Goal: Check status: Check status

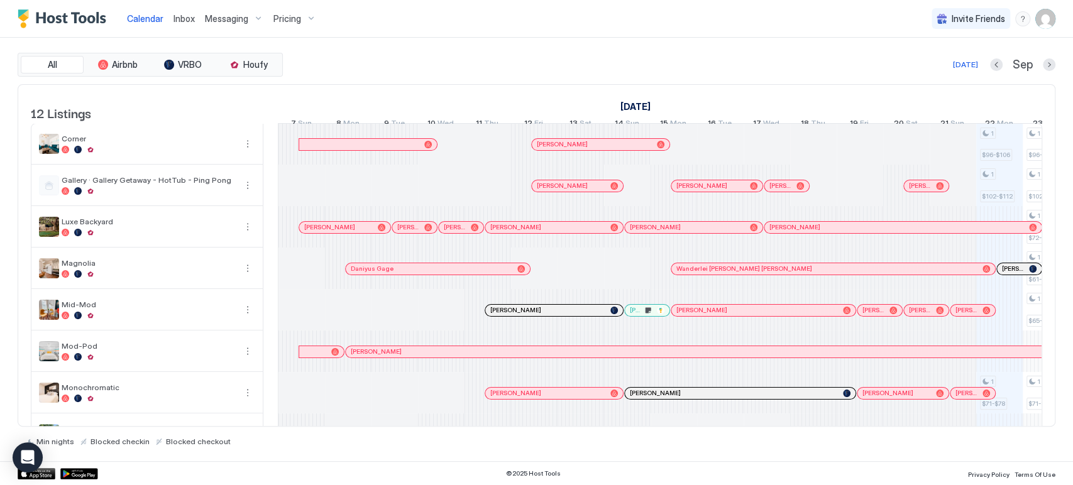
scroll to position [0, 322]
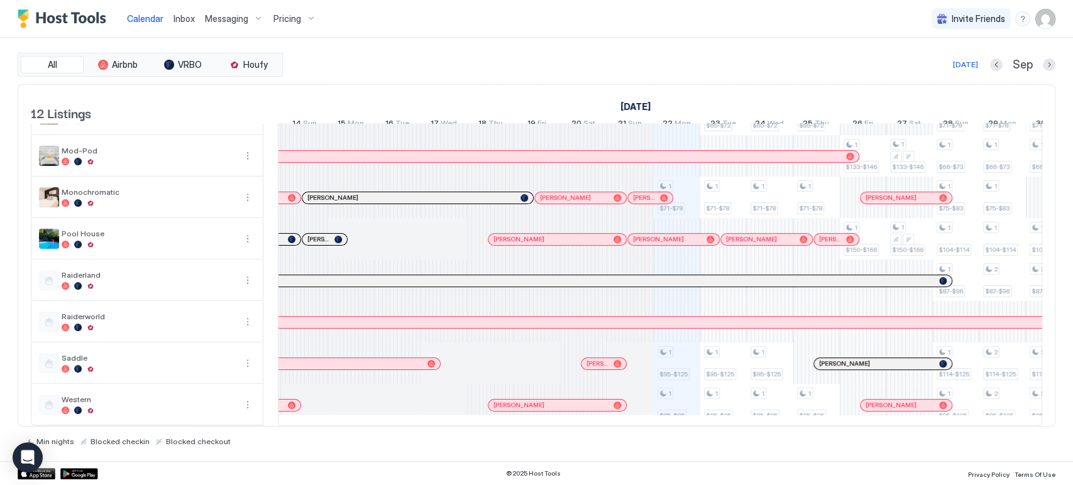
drag, startPoint x: 541, startPoint y: 413, endPoint x: 567, endPoint y: 428, distance: 30.4
click at [567, 428] on div "All Airbnb VRBO Houfy Today Sep 12 Listings September 2025 October 2025 Novembe…" at bounding box center [536, 249] width 1037 height 393
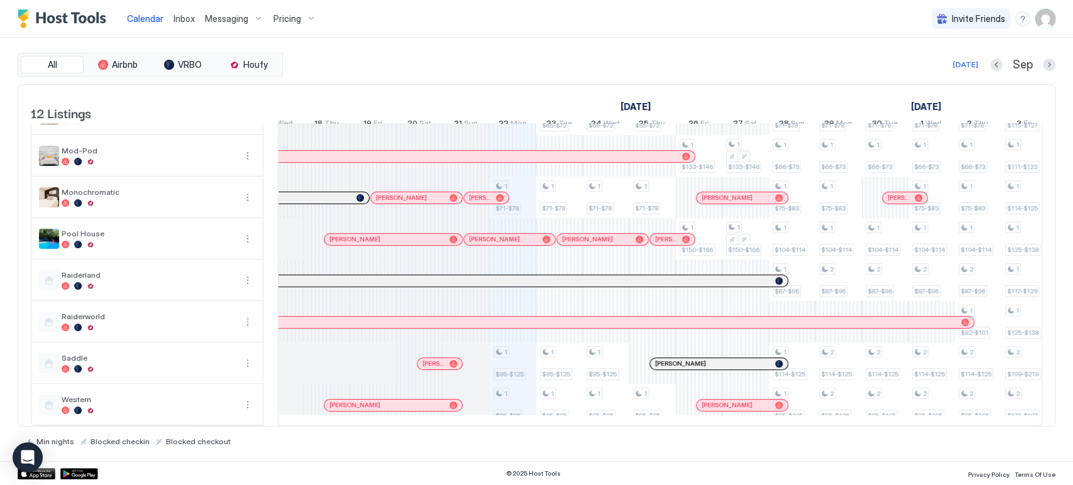
scroll to position [0, 0]
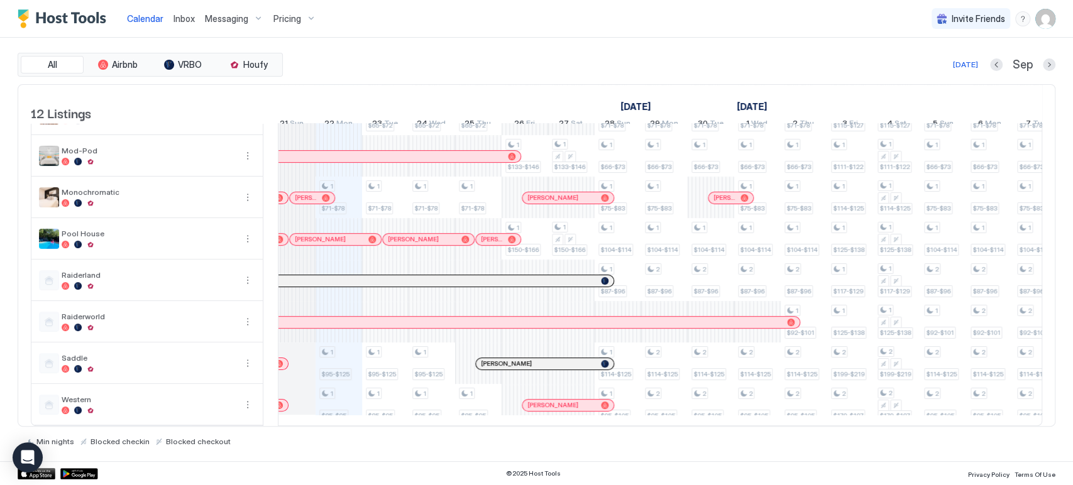
click at [713, 202] on span "[PERSON_NAME]" at bounding box center [724, 198] width 22 height 8
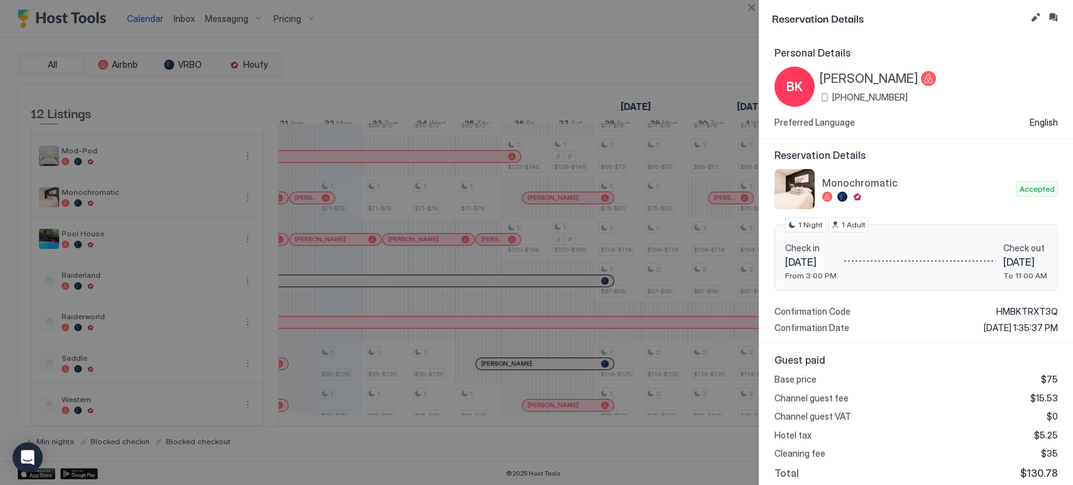
scroll to position [150, 0]
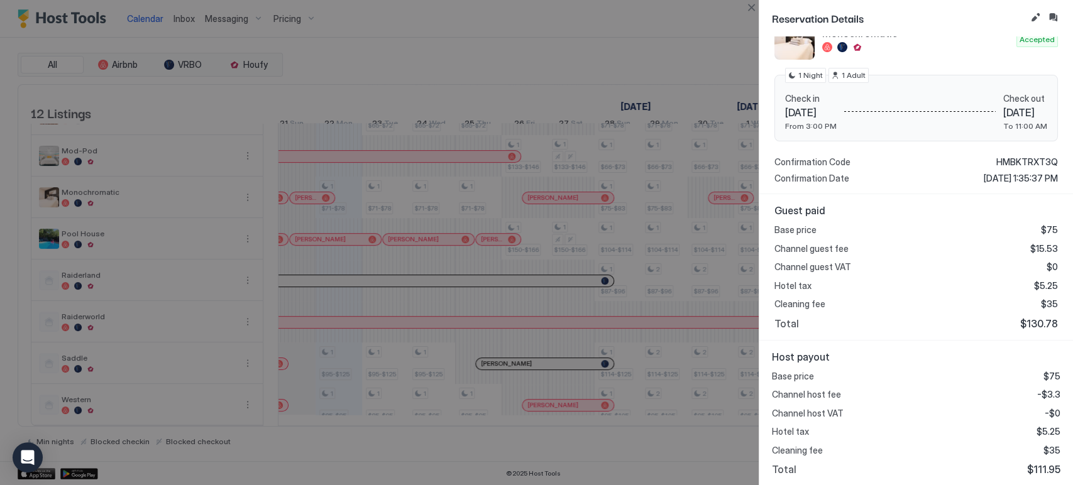
click at [1051, 469] on div "Host payout Base price $75 Channel host fee -$3.3 Channel host VAT -$0 Hotel ta…" at bounding box center [916, 414] width 314 height 146
click at [1026, 479] on div "Host payout Base price $75 Channel host fee -$3.3 Channel host VAT -$0 Hotel ta…" at bounding box center [916, 414] width 314 height 146
click at [1030, 471] on span "$111.95" at bounding box center [1043, 469] width 33 height 13
copy span "111.95"
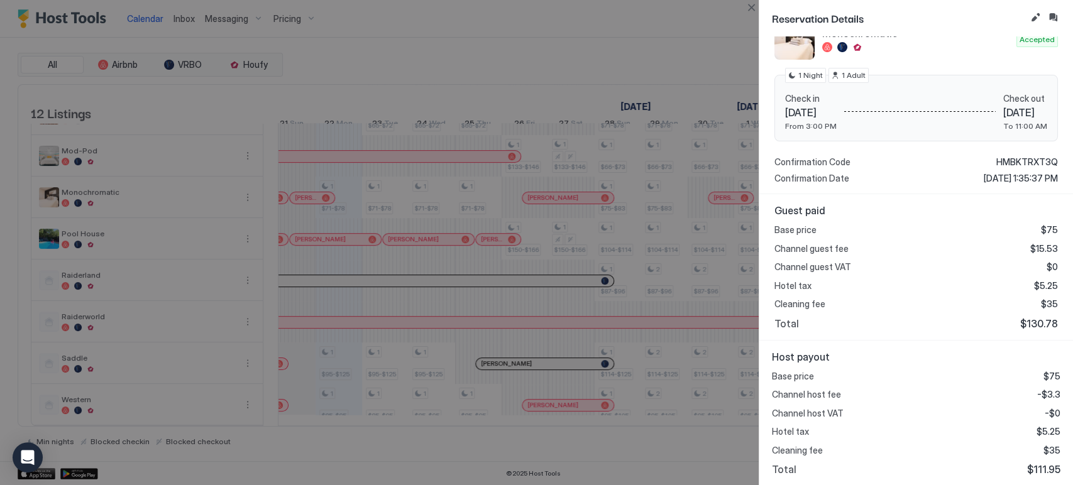
click at [759, 11] on div "Reservation Details" at bounding box center [916, 18] width 314 height 36
click at [757, 10] on button "Close" at bounding box center [750, 7] width 15 height 15
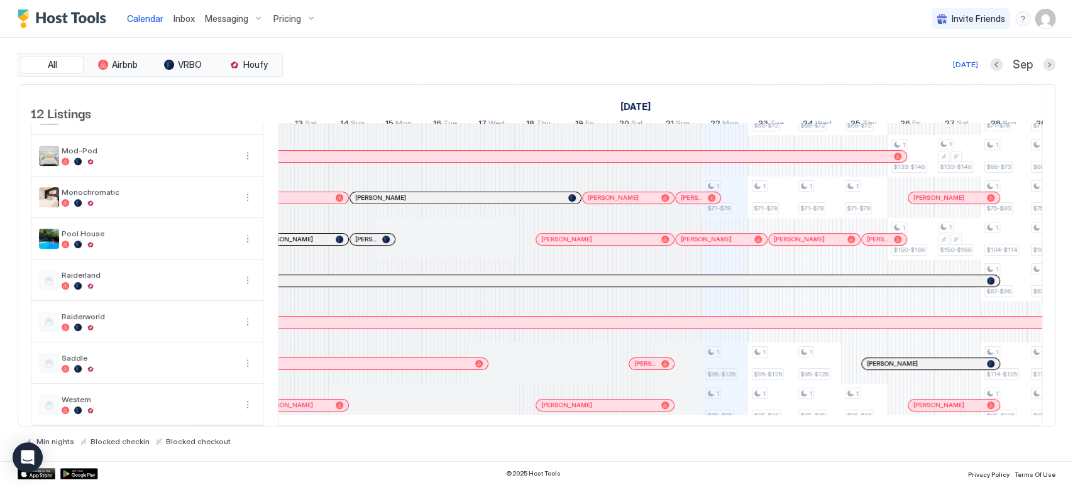
scroll to position [0, 0]
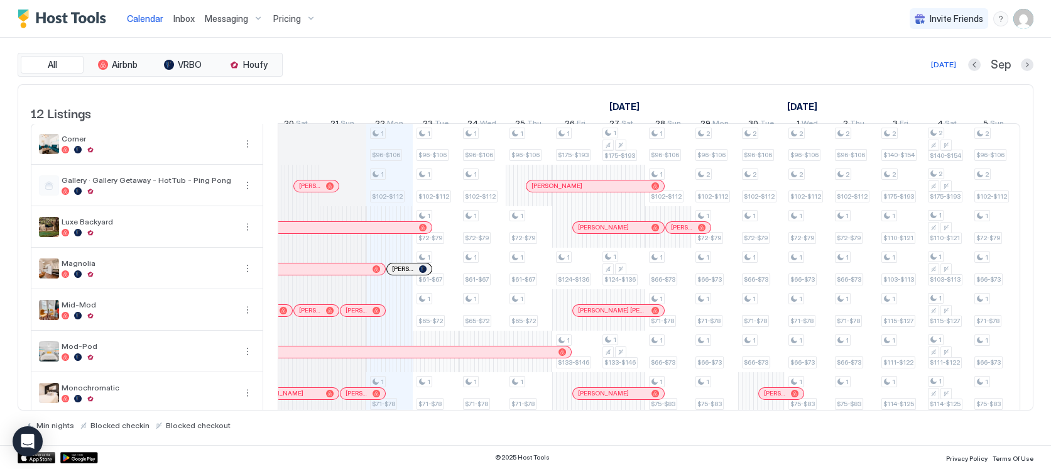
scroll to position [0, 609]
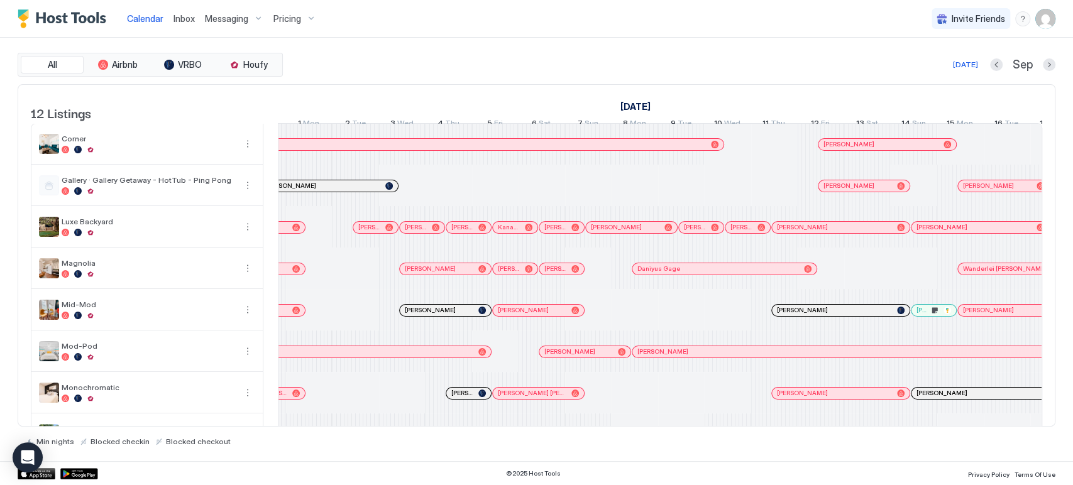
scroll to position [0, 542]
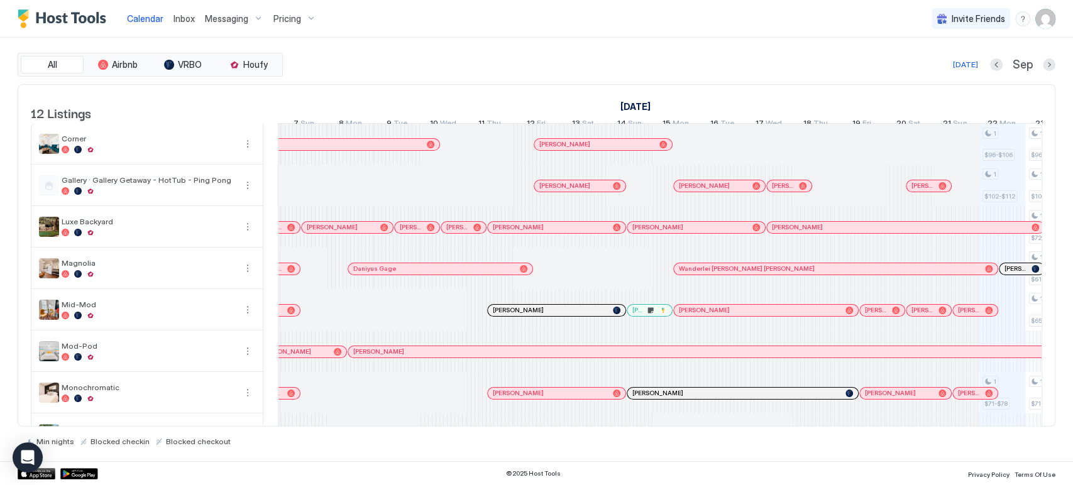
click at [569, 191] on div at bounding box center [569, 186] width 10 height 10
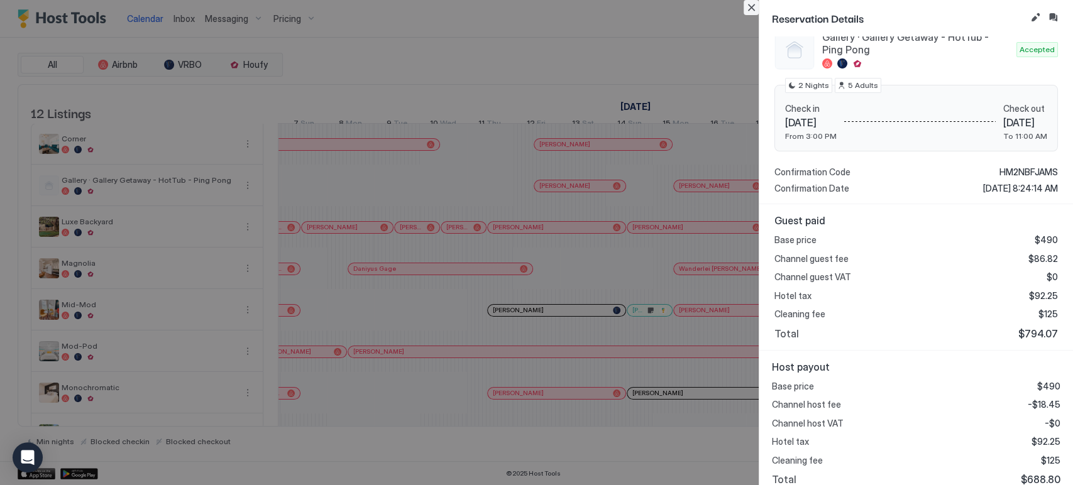
click at [754, 14] on button "Close" at bounding box center [750, 7] width 15 height 15
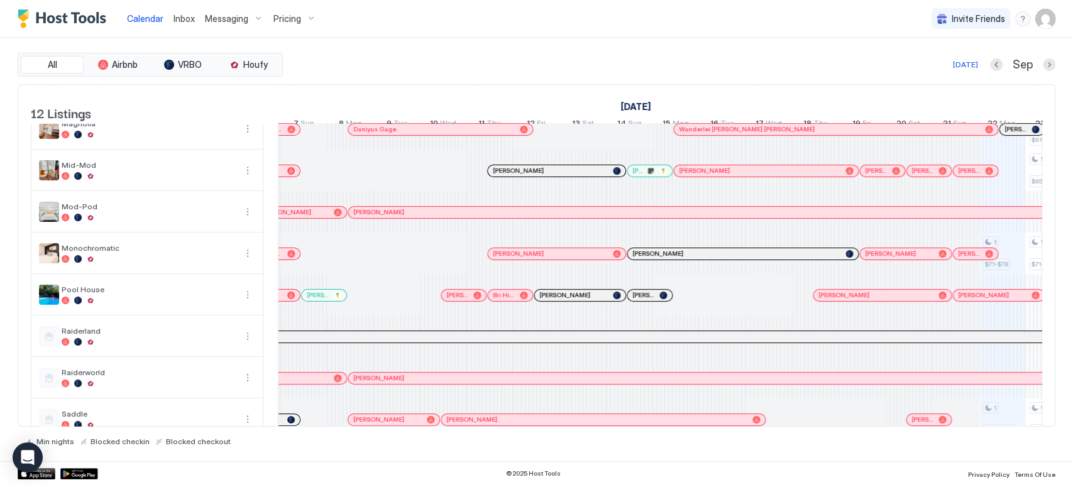
click at [0, 0] on div at bounding box center [0, 0] width 0 height 0
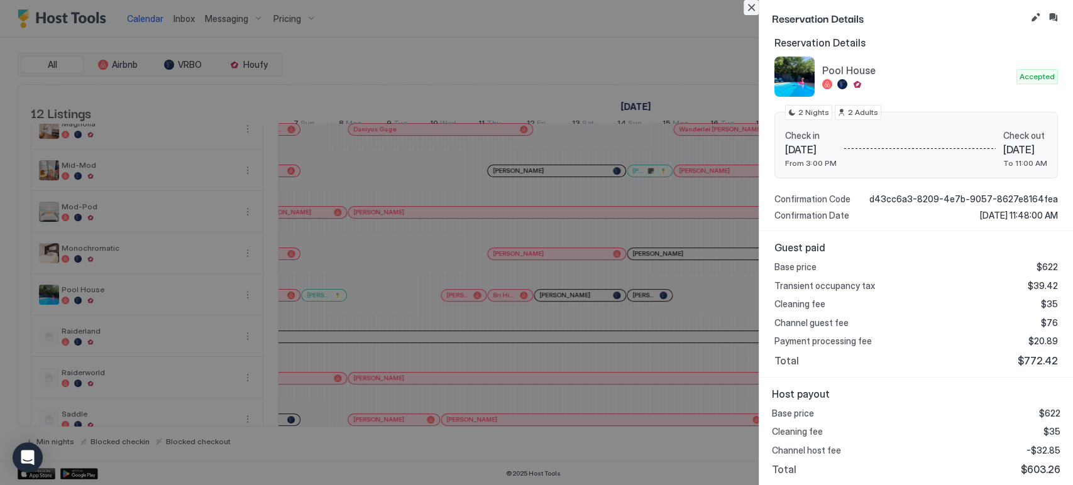
click at [757, 11] on button "Close" at bounding box center [750, 7] width 15 height 15
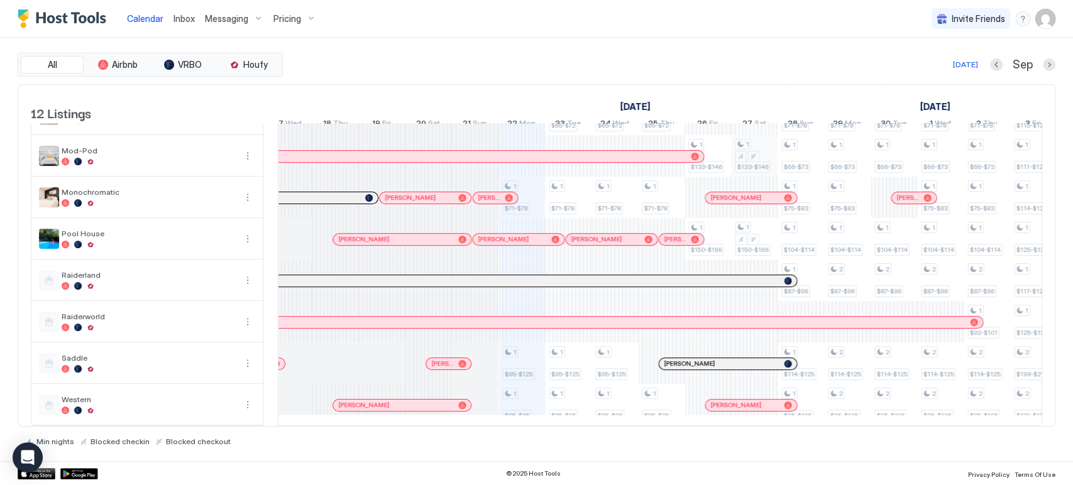
scroll to position [0, 0]
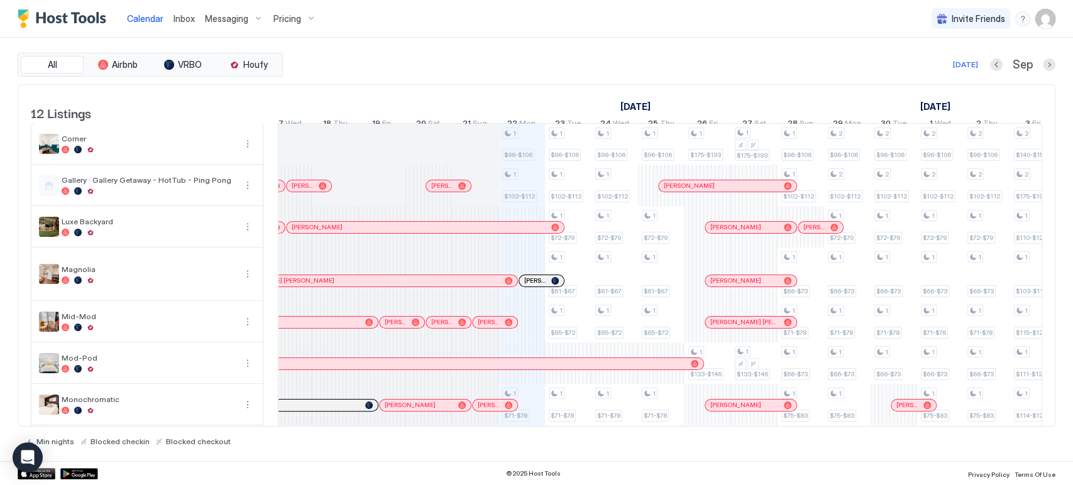
click at [0, 0] on div at bounding box center [0, 0] width 0 height 0
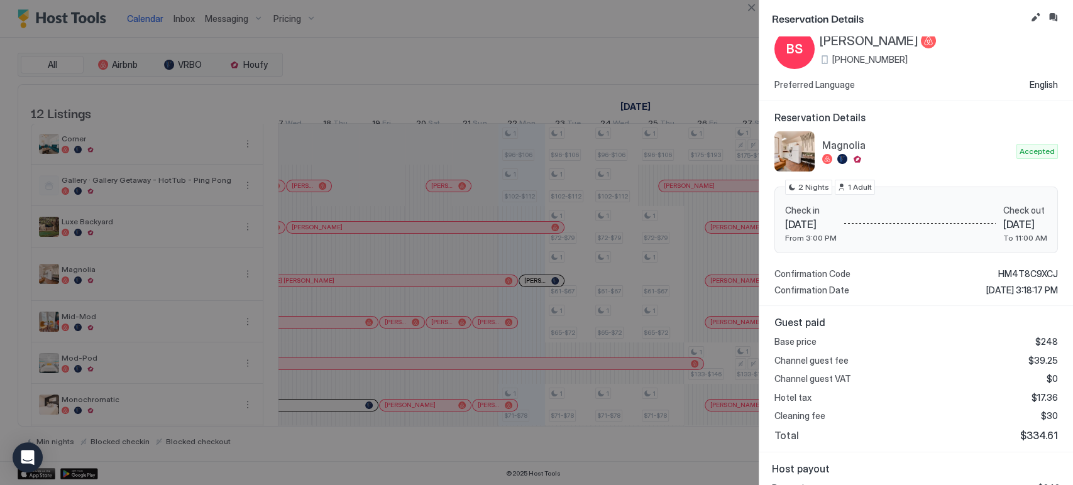
scroll to position [70, 0]
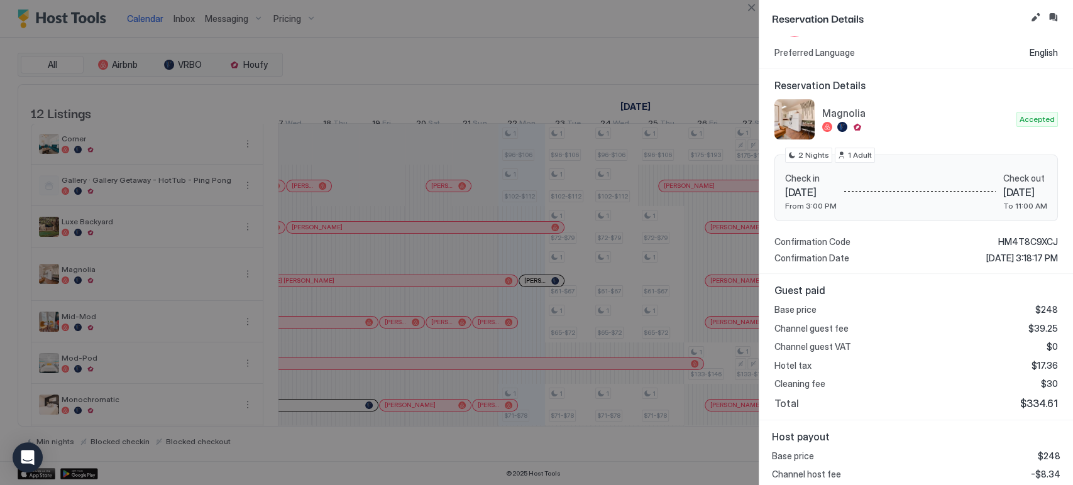
click at [730, 2] on div at bounding box center [536, 242] width 1073 height 485
click at [753, 8] on button "Close" at bounding box center [750, 7] width 15 height 15
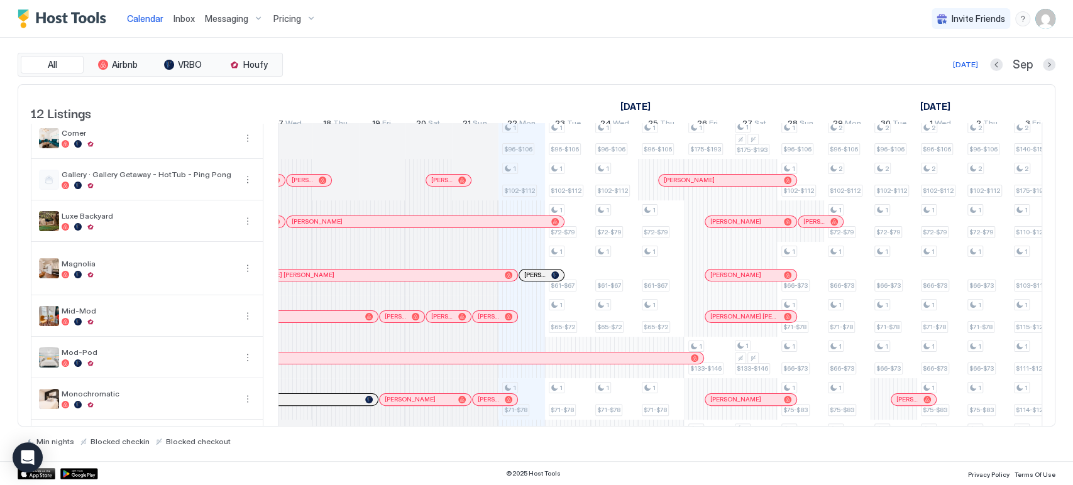
scroll to position [0, 0]
